Goal: Communication & Community: Connect with others

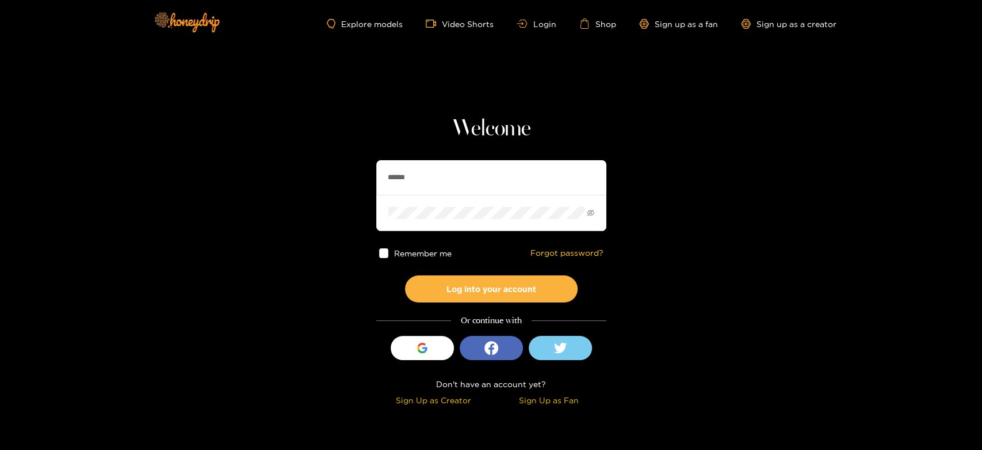
drag, startPoint x: 429, startPoint y: 179, endPoint x: 346, endPoint y: 176, distance: 82.9
click at [346, 176] on section "Welcome ****** Remember me Forgot password? Log into your account Or continue w…" at bounding box center [491, 204] width 982 height 409
paste input "text"
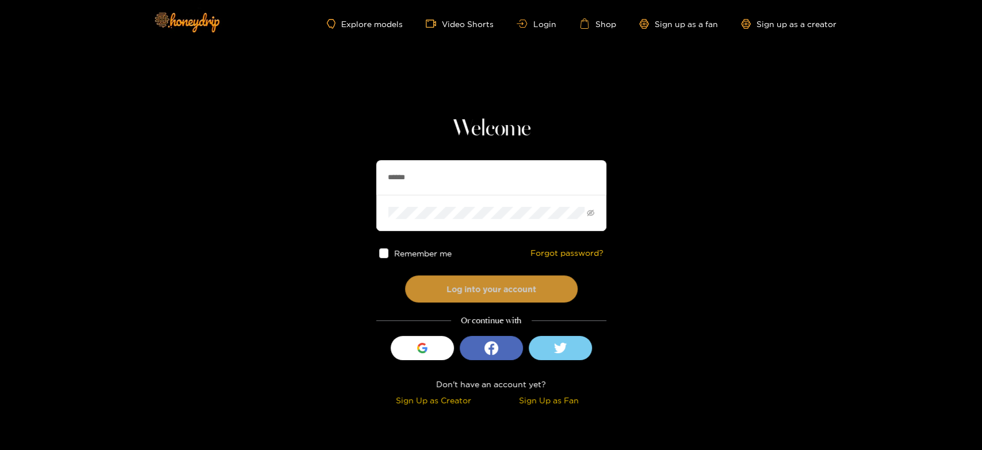
type input "******"
click at [470, 279] on button "Log into your account" at bounding box center [491, 288] width 173 height 27
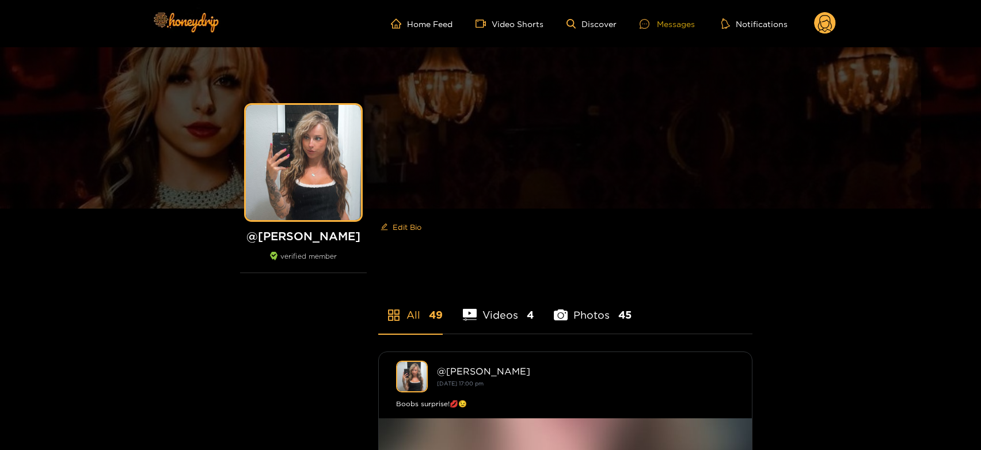
click at [648, 21] on icon at bounding box center [644, 24] width 10 height 10
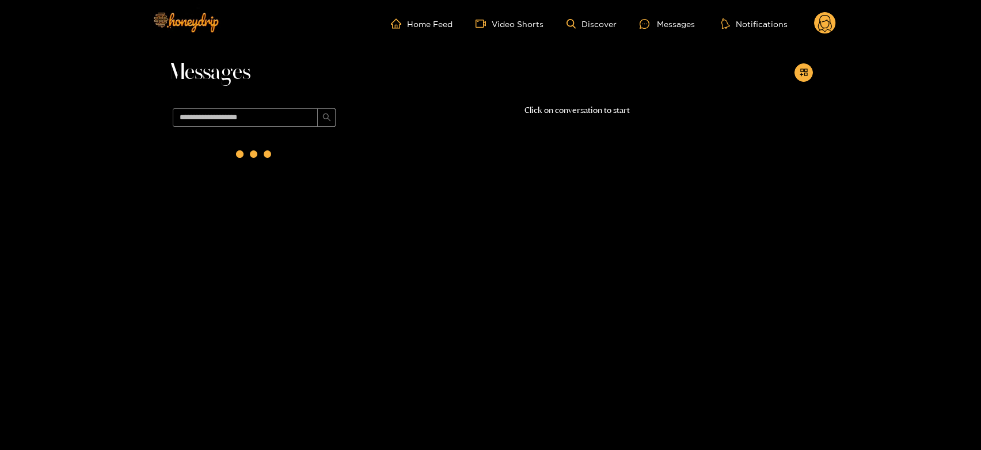
click at [327, 148] on div at bounding box center [254, 156] width 173 height 50
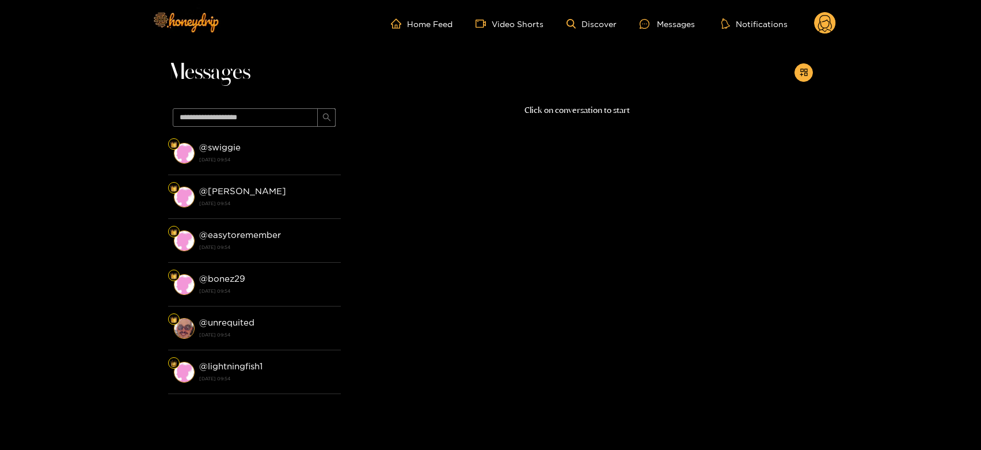
click at [327, 148] on div "@ swiggie 30 September 2025 09:54" at bounding box center [267, 153] width 136 height 26
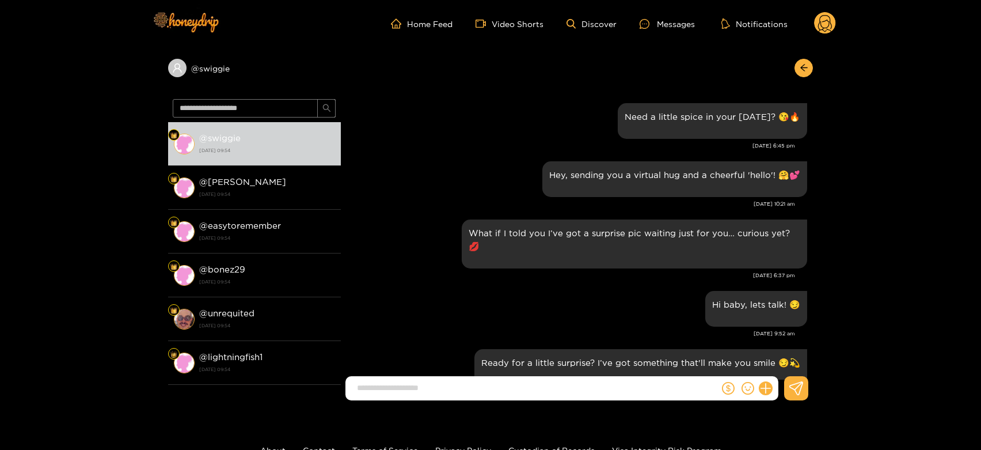
scroll to position [1262, 0]
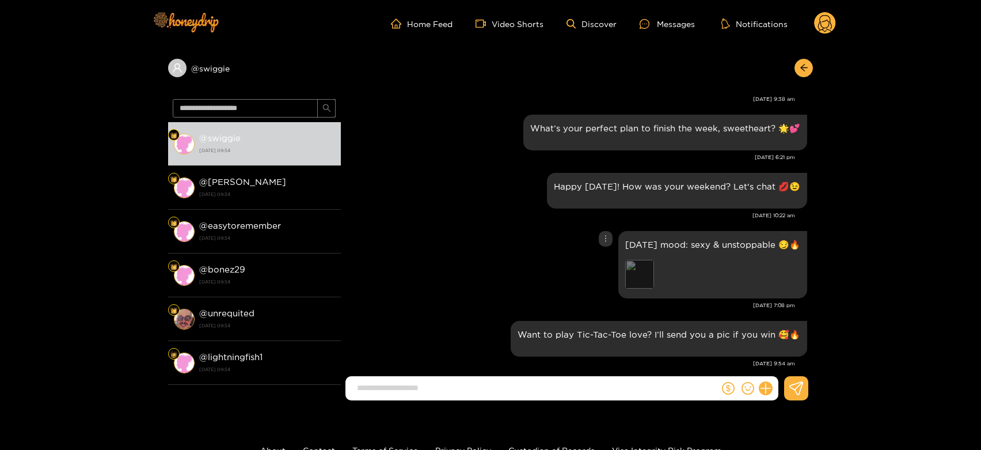
click at [630, 260] on div "Preview" at bounding box center [639, 274] width 29 height 29
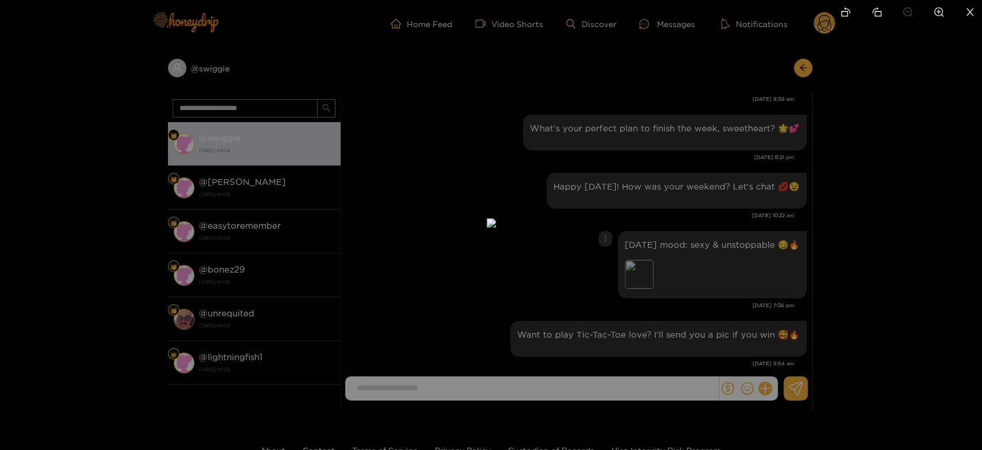
click at [707, 279] on div at bounding box center [491, 225] width 982 height 450
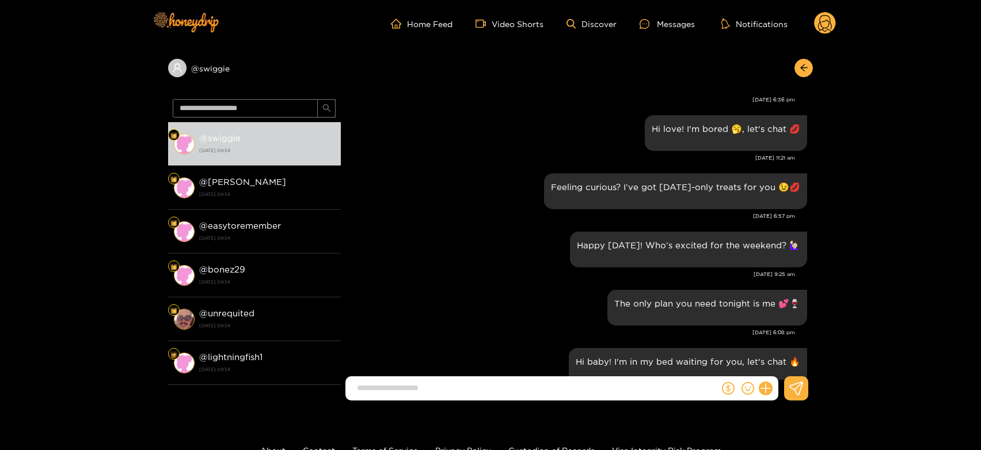
scroll to position [943, 0]
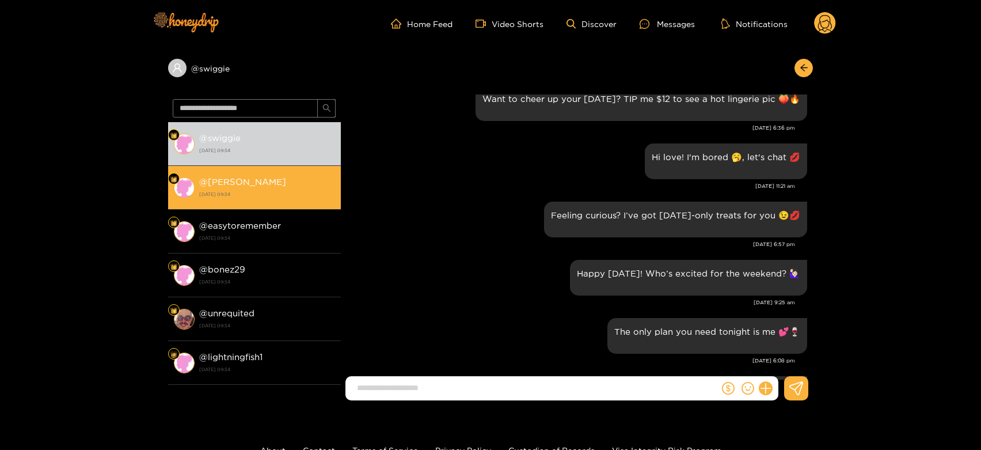
click at [254, 189] on strong "30 September 2025 09:54" at bounding box center [267, 194] width 136 height 10
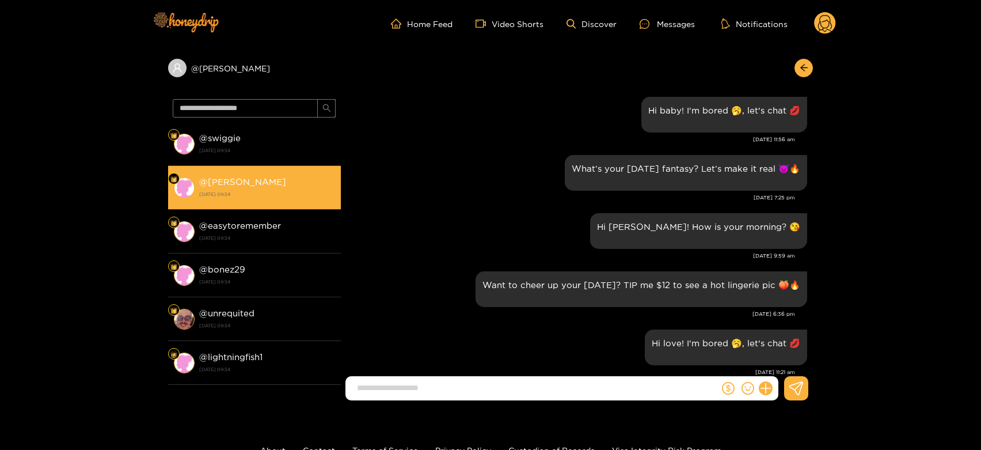
scroll to position [751, 0]
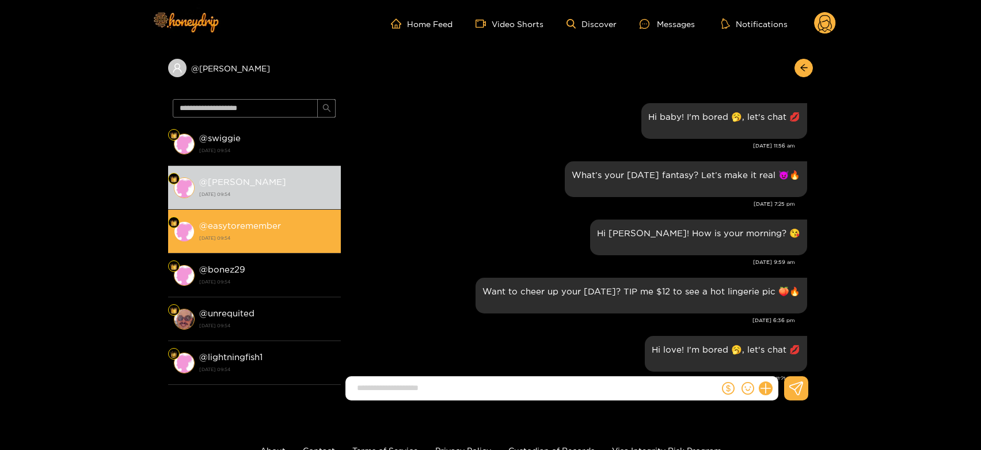
click at [226, 223] on strong "@ easytoremember" at bounding box center [240, 225] width 82 height 10
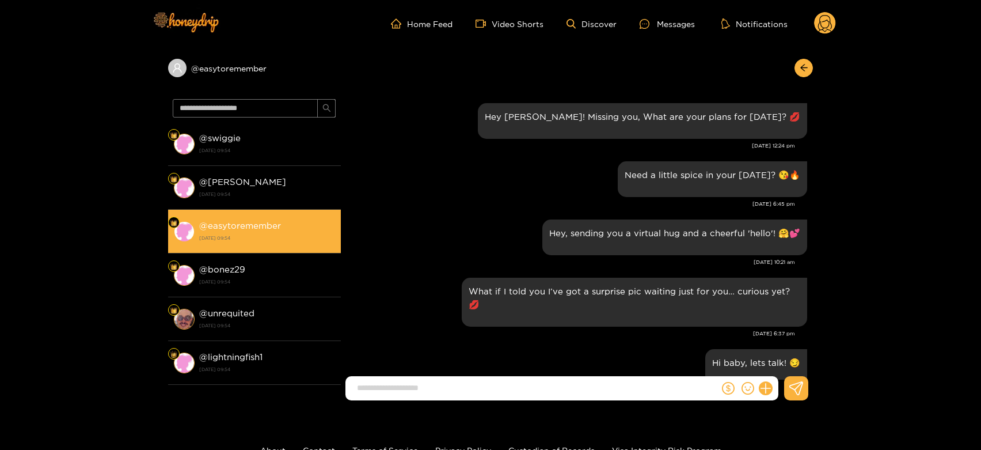
scroll to position [1231, 0]
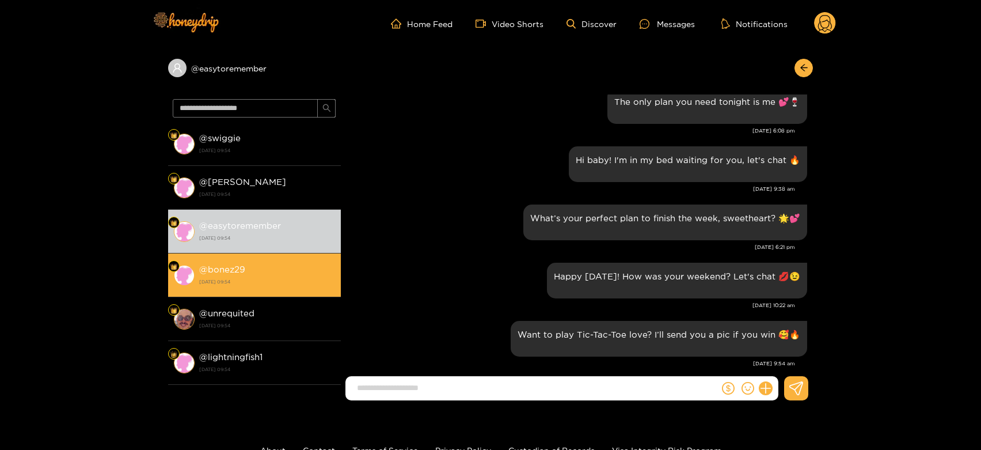
click at [231, 265] on strong "@ bonez29" at bounding box center [222, 269] width 46 height 10
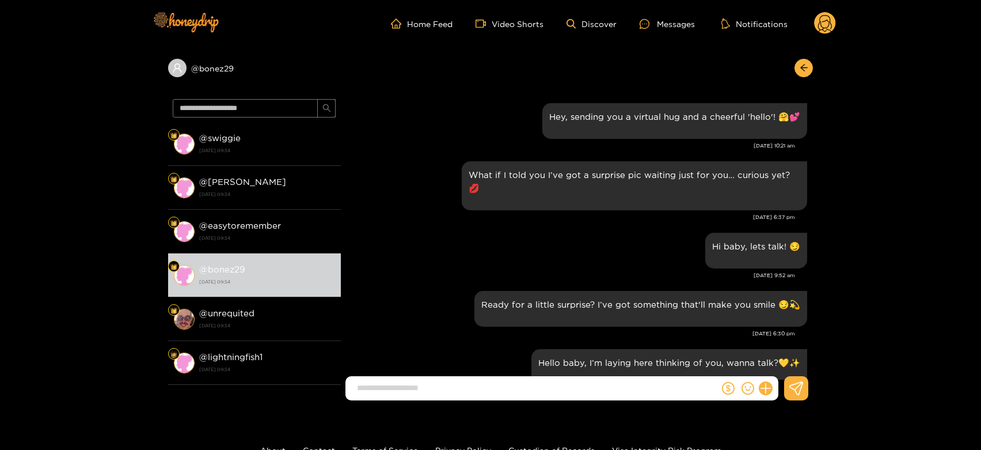
scroll to position [1323, 0]
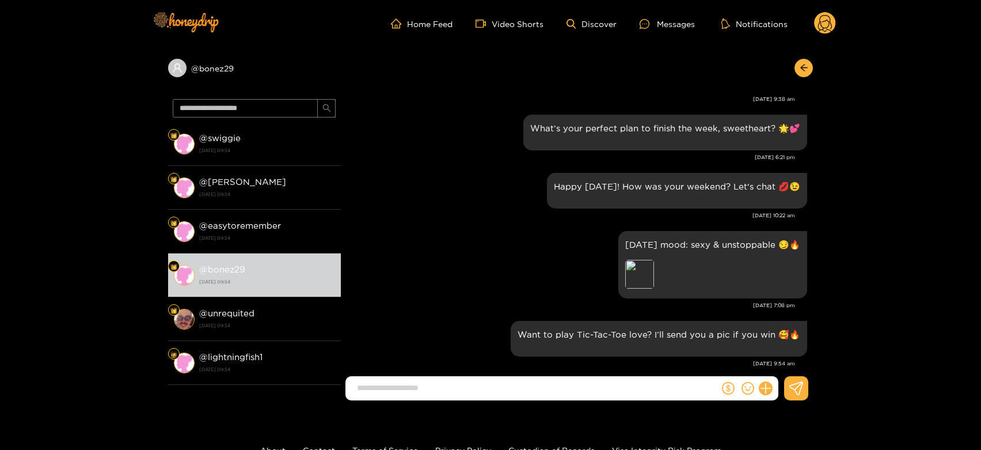
click at [826, 16] on icon at bounding box center [825, 25] width 14 height 20
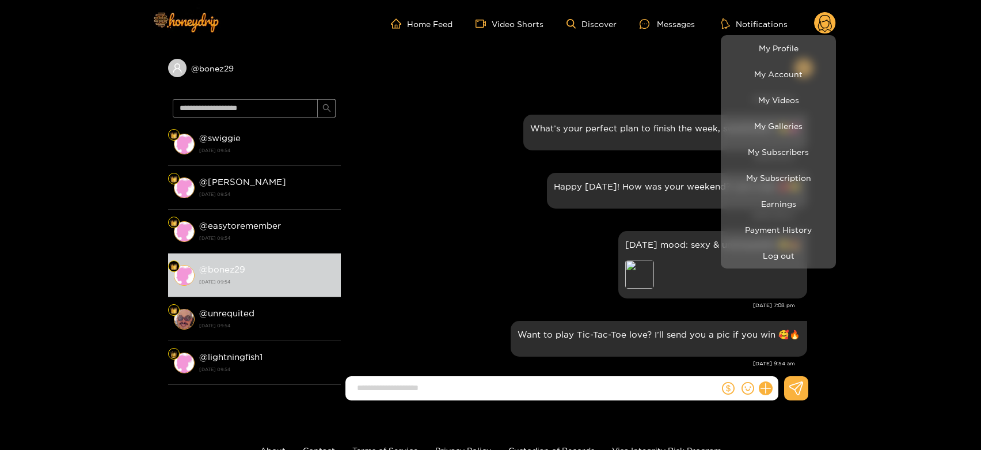
click at [787, 192] on li "Earnings" at bounding box center [778, 204] width 115 height 26
click at [786, 196] on link "Earnings" at bounding box center [777, 203] width 109 height 20
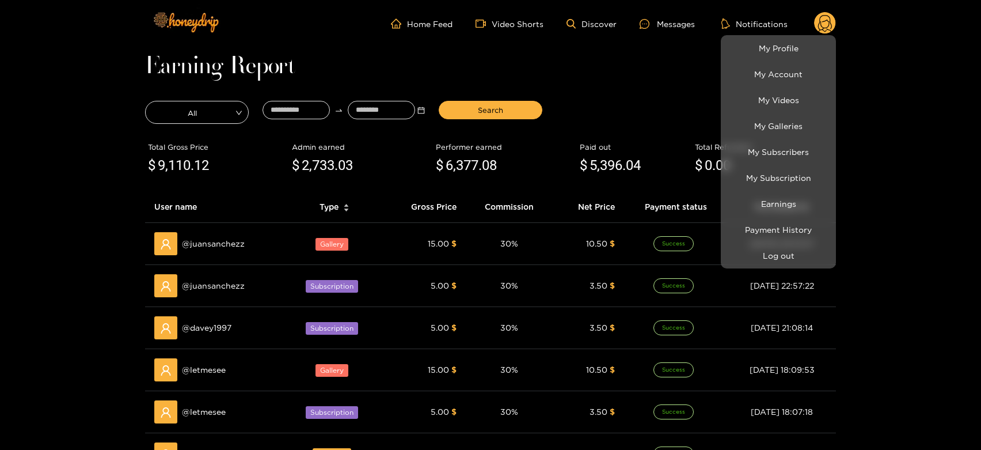
click at [197, 230] on div at bounding box center [490, 225] width 981 height 450
click at [197, 230] on td "@ juansanchezz" at bounding box center [215, 244] width 140 height 42
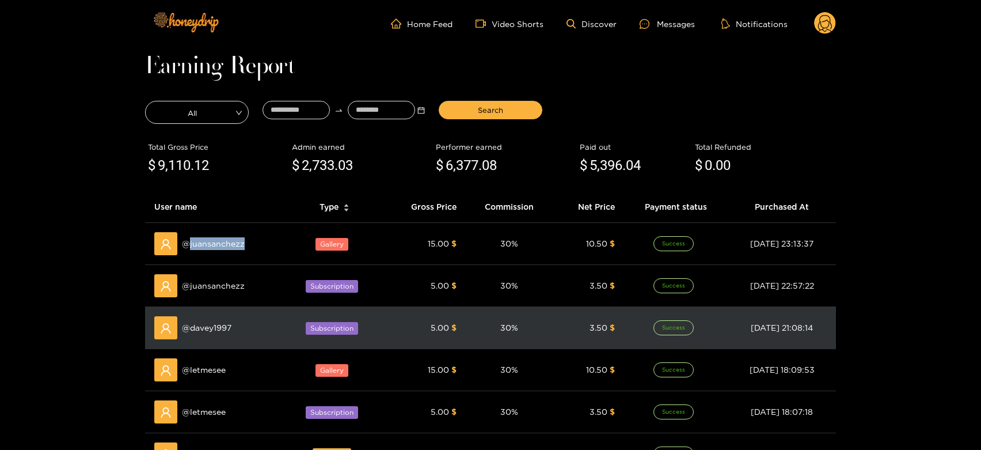
copy span "juansanchezz"
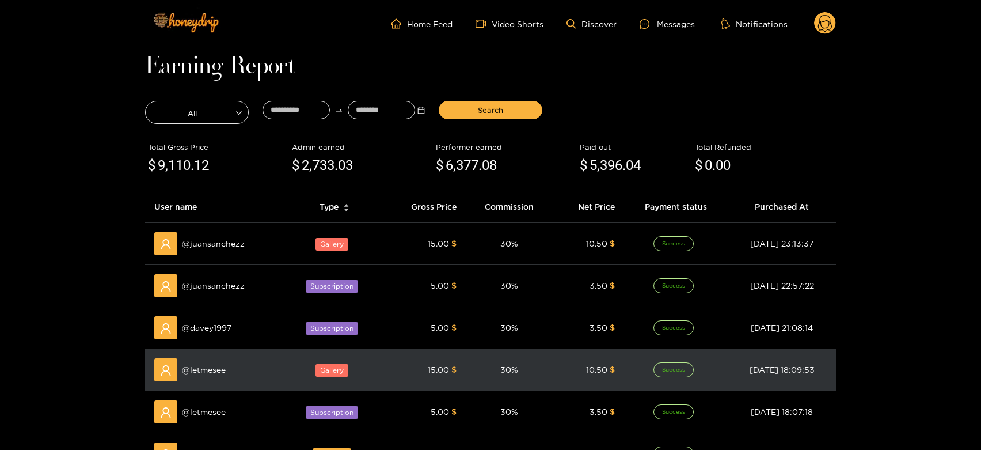
click at [201, 361] on div "@ letmesee" at bounding box center [215, 369] width 122 height 23
copy span "letmesee"
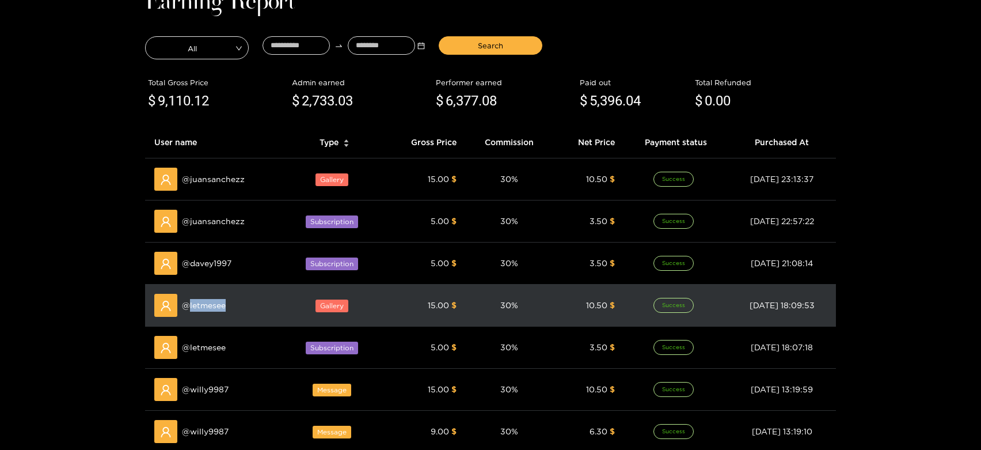
scroll to position [128, 0]
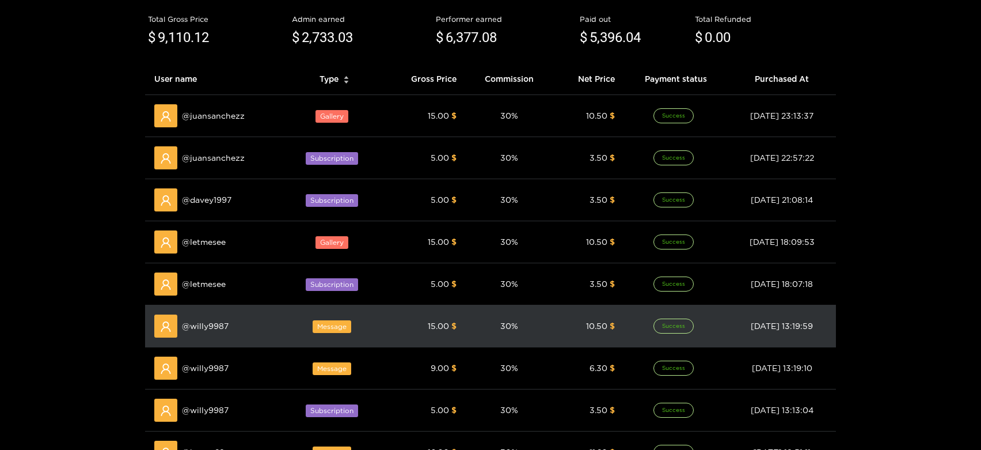
click at [208, 332] on div "@ willy9987" at bounding box center [215, 325] width 122 height 23
copy span "willy9987"
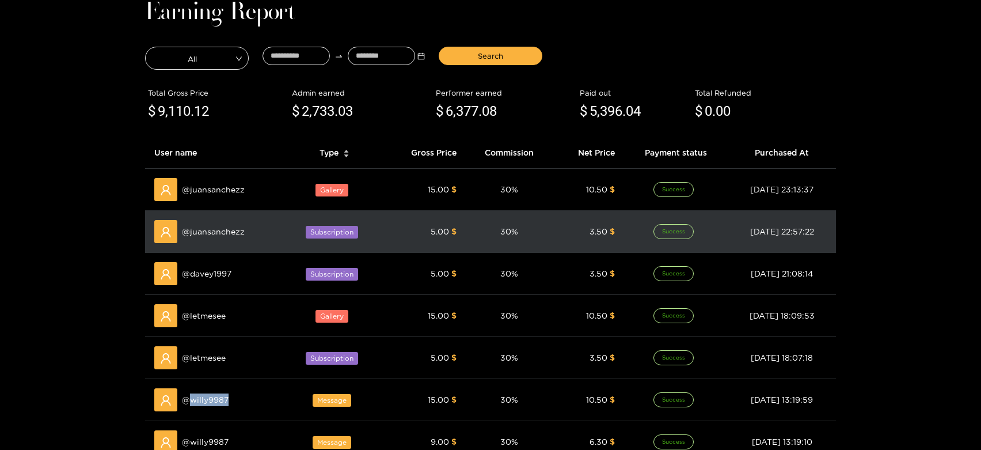
scroll to position [0, 0]
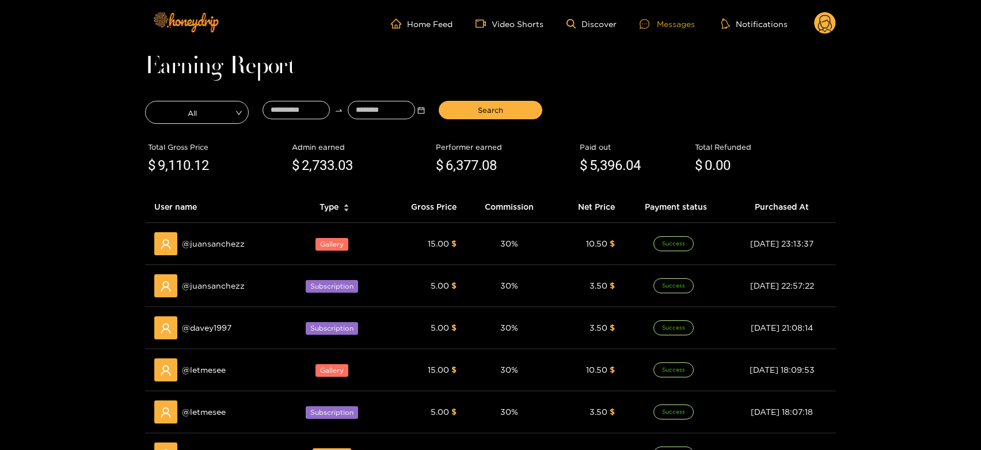
click at [676, 17] on div "Messages" at bounding box center [666, 23] width 55 height 13
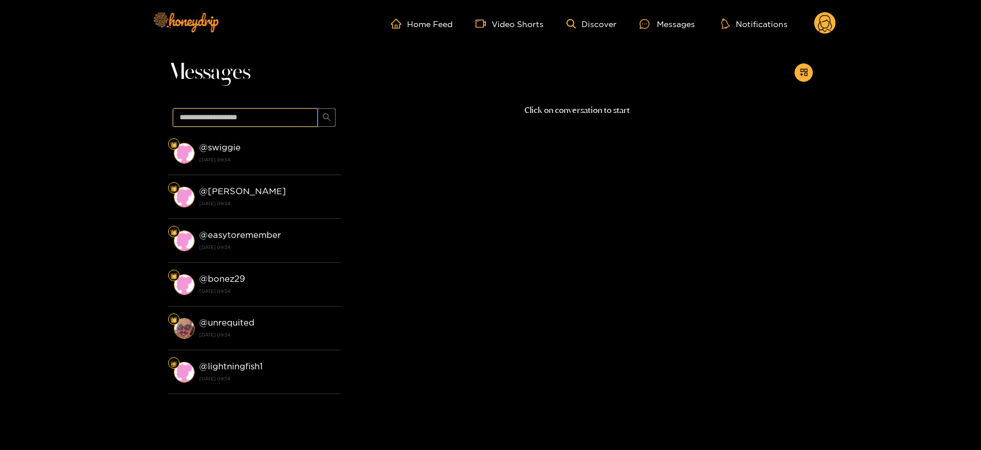
click at [290, 112] on input "text" at bounding box center [245, 117] width 145 height 18
paste input "*********"
type input "*********"
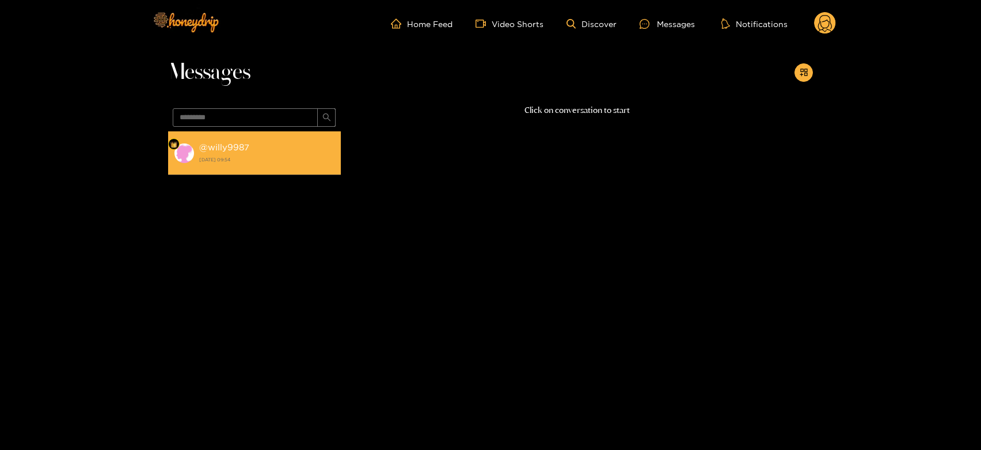
click at [255, 164] on strong "30 September 2025 09:54" at bounding box center [267, 159] width 136 height 10
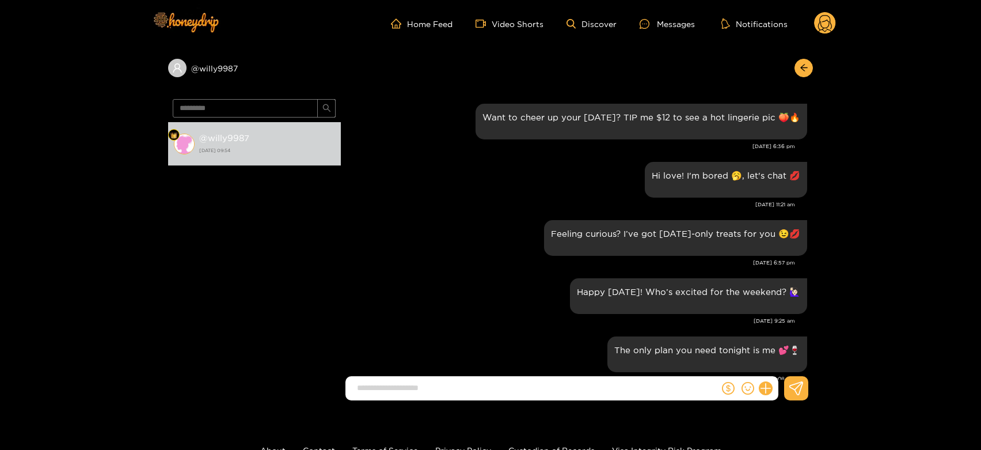
scroll to position [866, 0]
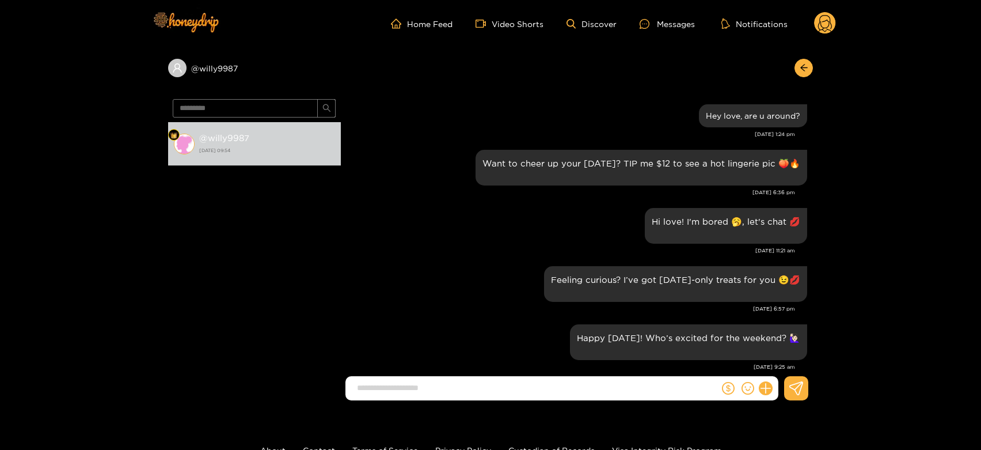
click at [282, 118] on span "*********" at bounding box center [254, 108] width 173 height 28
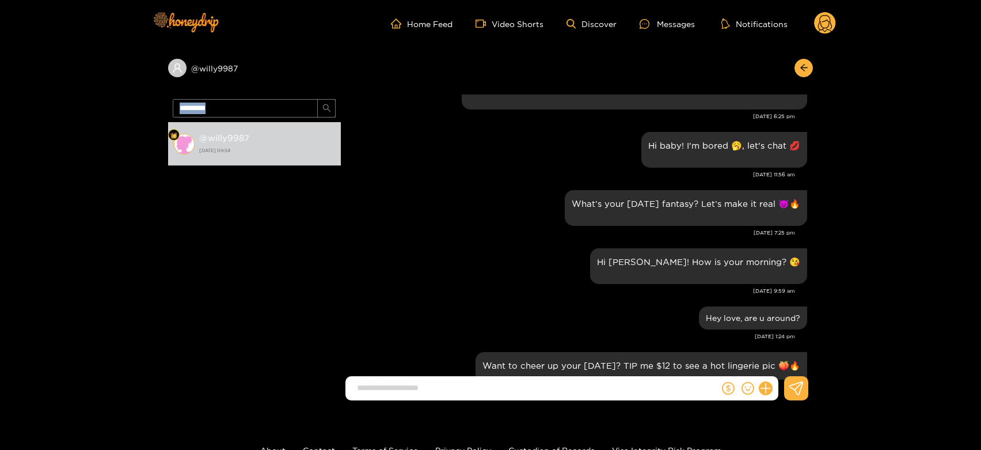
scroll to position [482, 0]
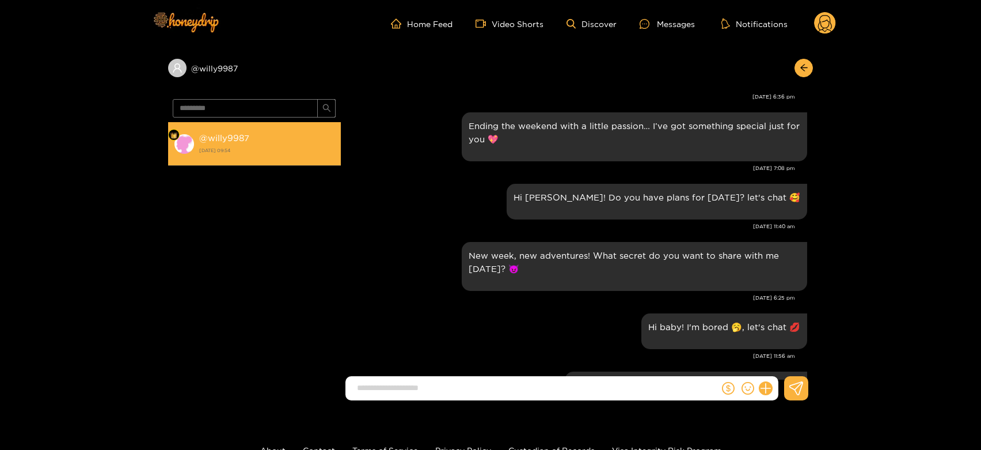
click at [286, 146] on strong "30 September 2025 09:54" at bounding box center [267, 150] width 136 height 10
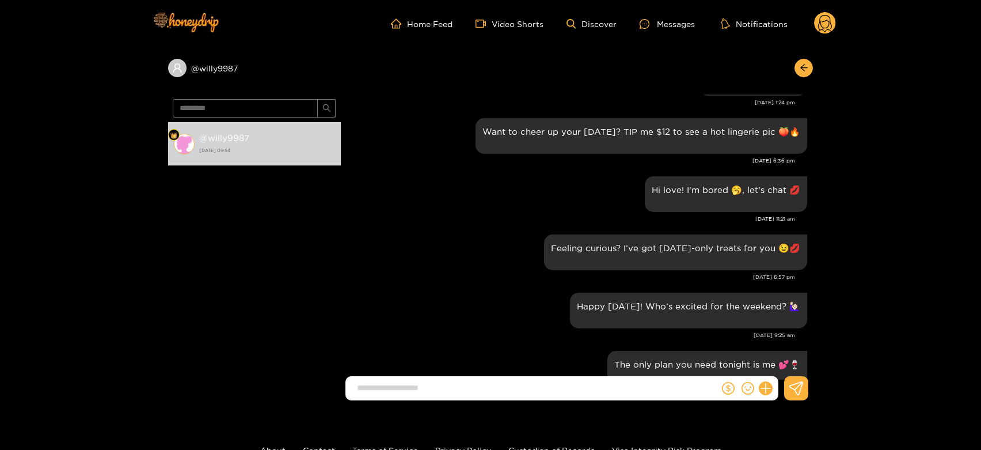
scroll to position [866, 0]
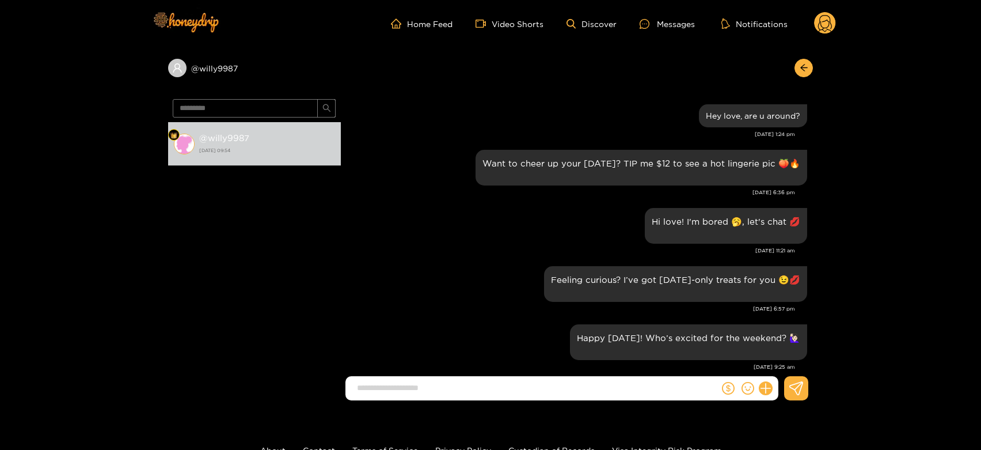
click at [825, 20] on circle at bounding box center [825, 23] width 22 height 22
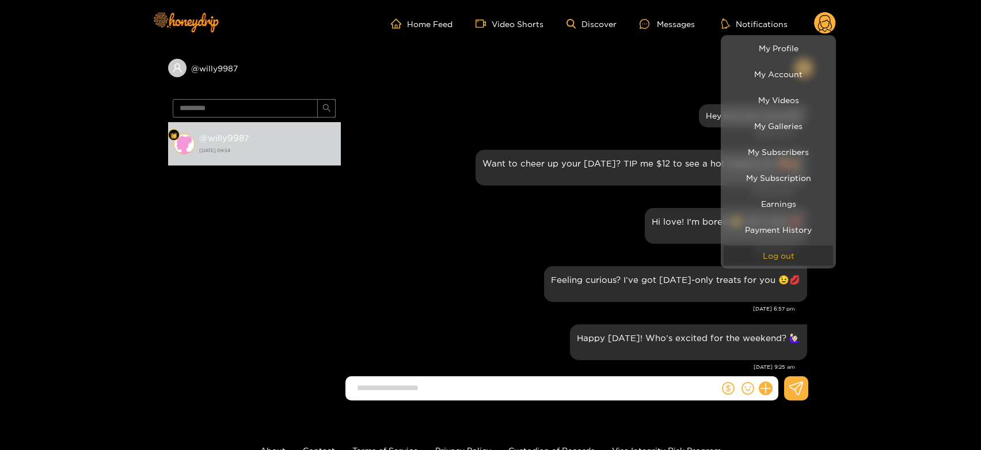
click at [798, 251] on button "Log out" at bounding box center [777, 255] width 109 height 20
